Goal: Check status: Check status

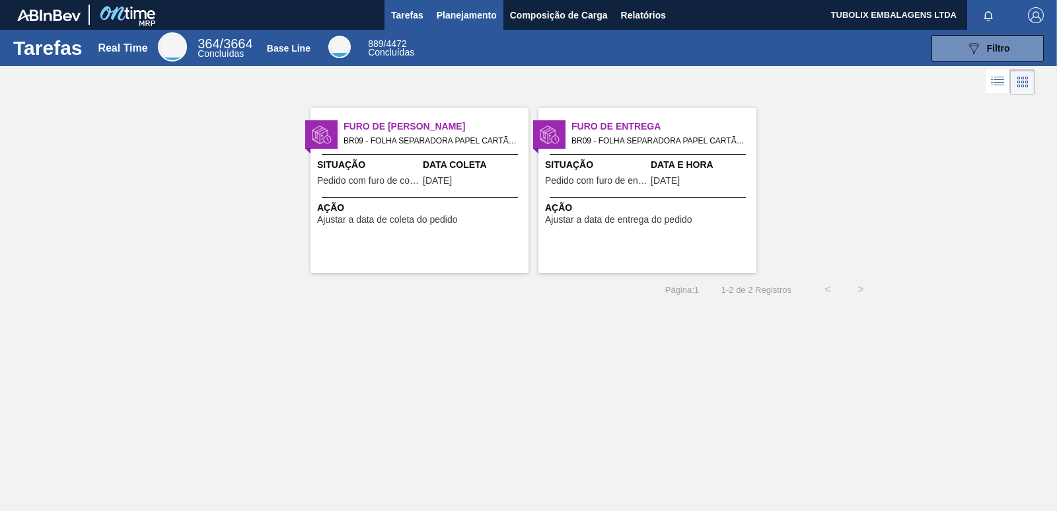
click at [451, 10] on span "Planejamento" at bounding box center [467, 15] width 60 height 16
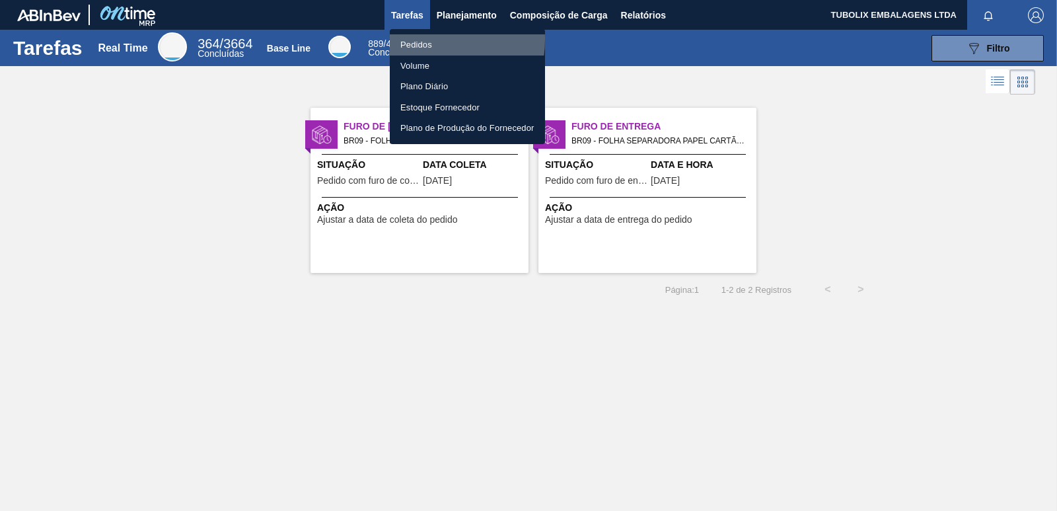
click at [412, 39] on li "Pedidos" at bounding box center [467, 44] width 155 height 21
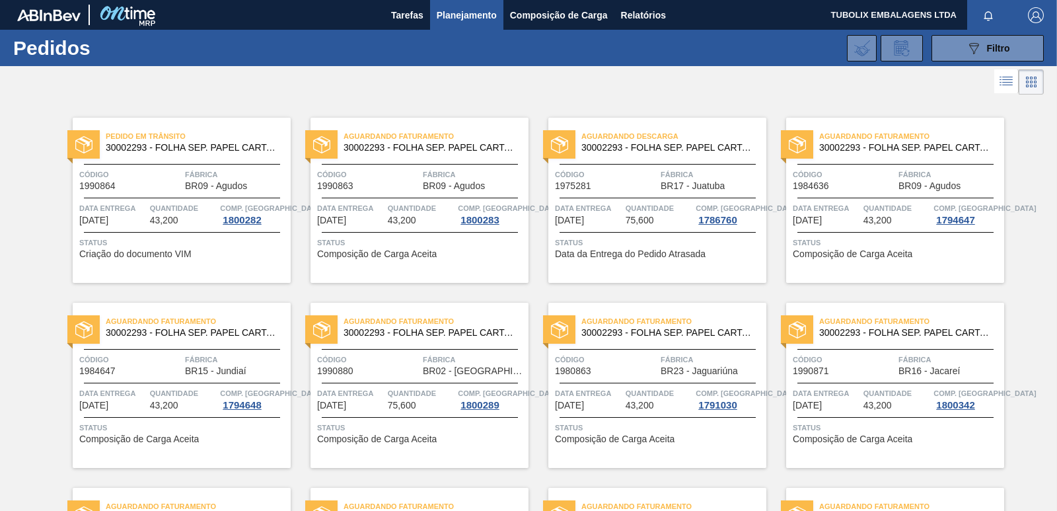
click at [611, 184] on div "Código 1975281" at bounding box center [606, 179] width 102 height 23
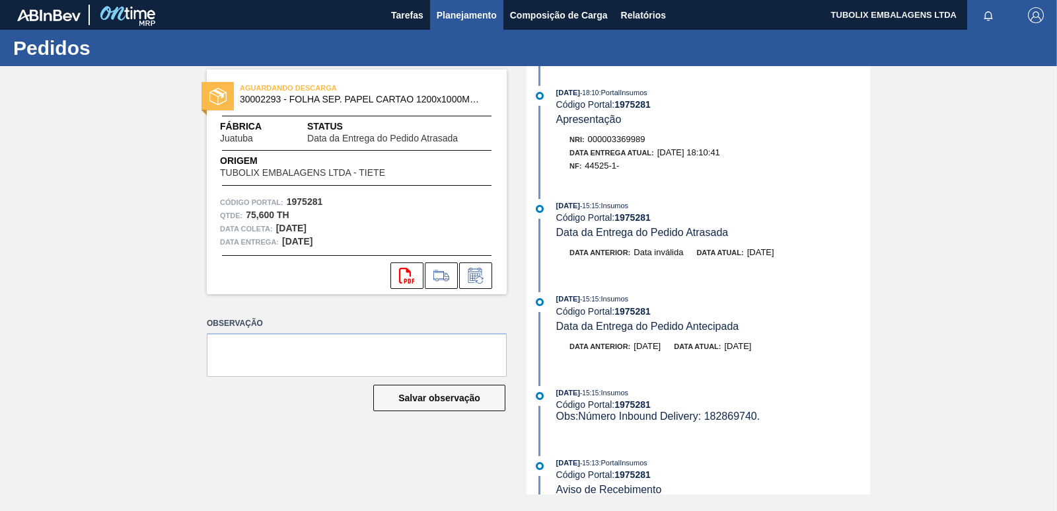
click at [465, 18] on span "Planejamento" at bounding box center [467, 15] width 60 height 16
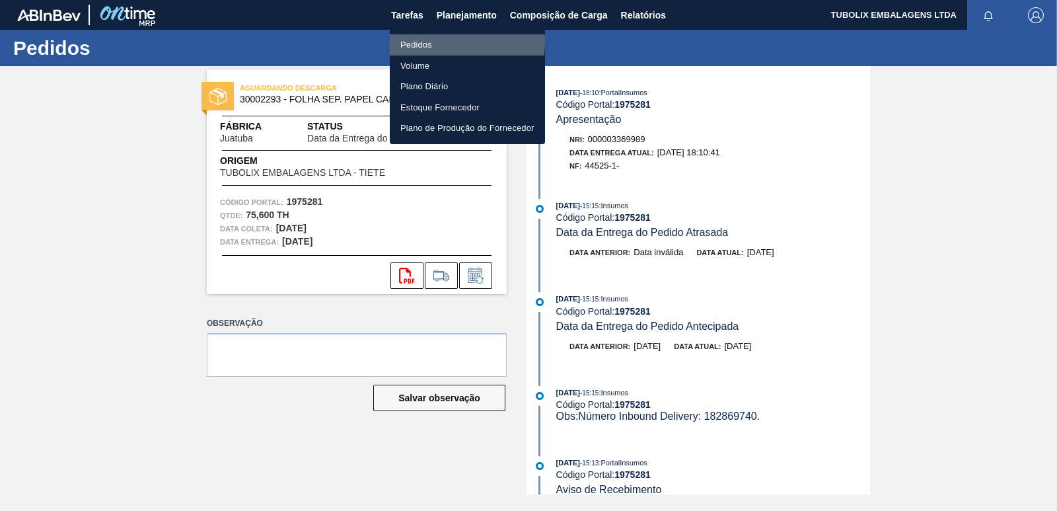
click at [427, 41] on li "Pedidos" at bounding box center [467, 44] width 155 height 21
